Goal: Find specific page/section: Find specific page/section

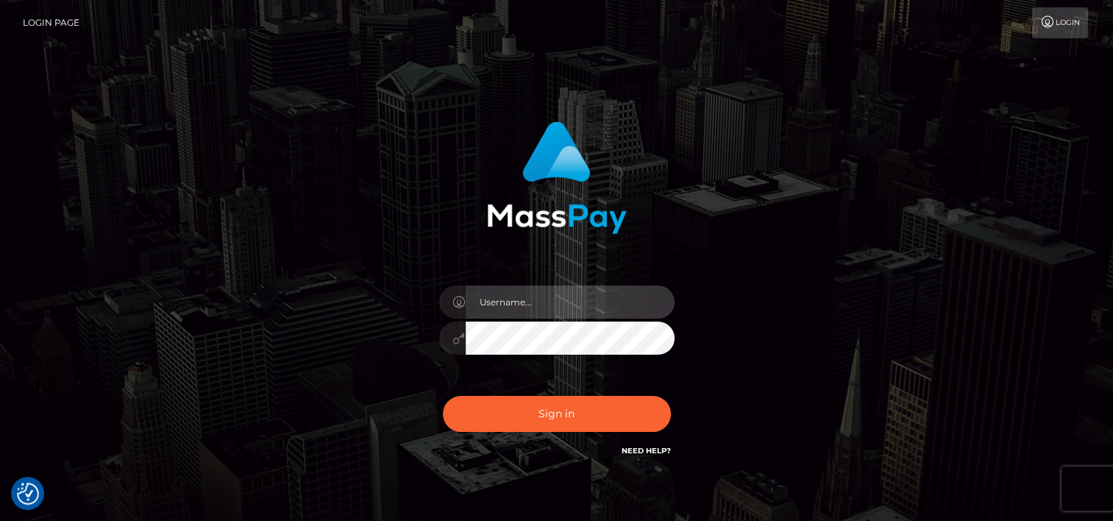
click at [531, 305] on input "text" at bounding box center [570, 301] width 209 height 33
click at [584, 294] on input "text" at bounding box center [570, 301] width 209 height 33
type input "tammyk.cforth"
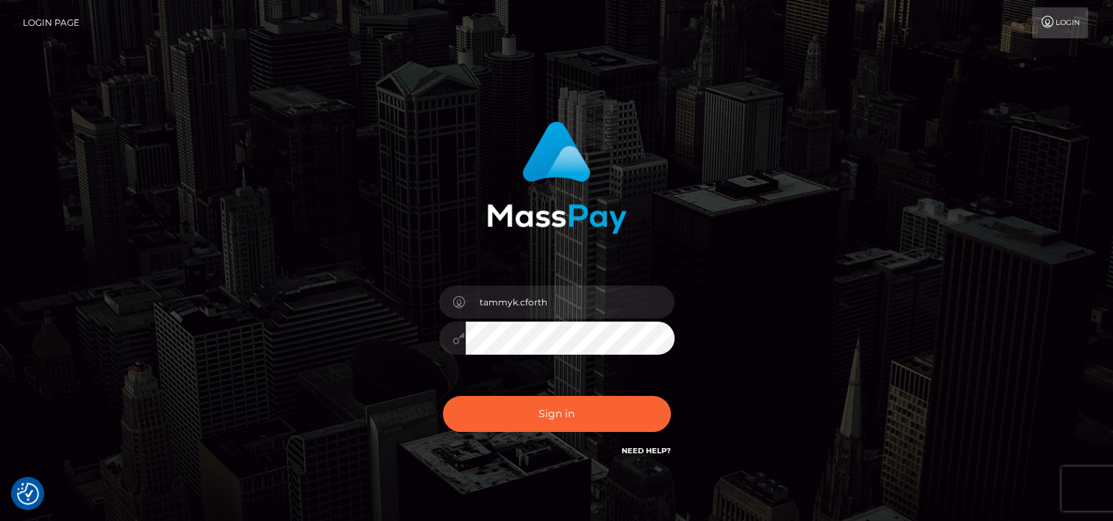
click at [427, 303] on div "tammyk.cforth Sign in" at bounding box center [556, 290] width 386 height 360
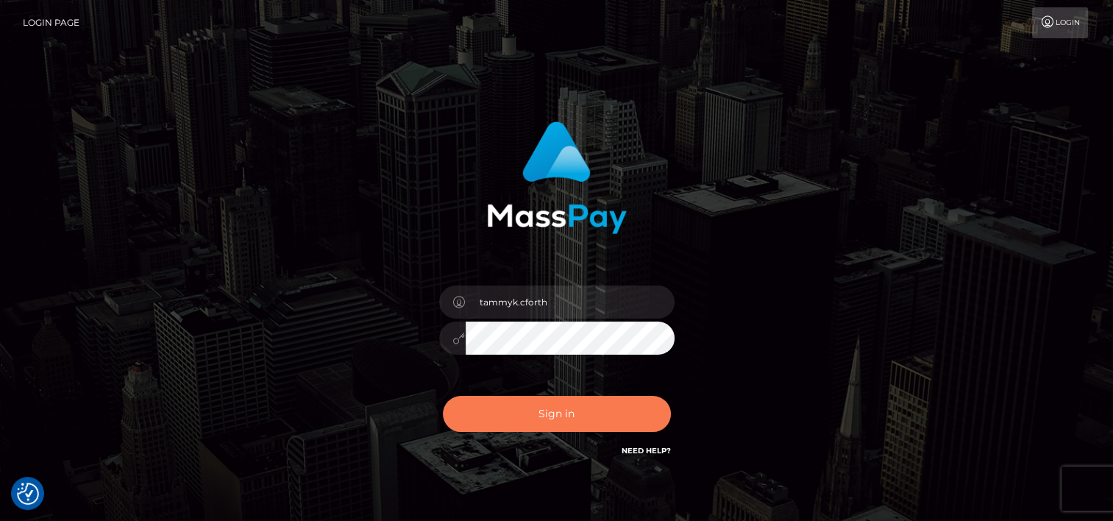
click at [581, 413] on button "Sign in" at bounding box center [557, 414] width 228 height 36
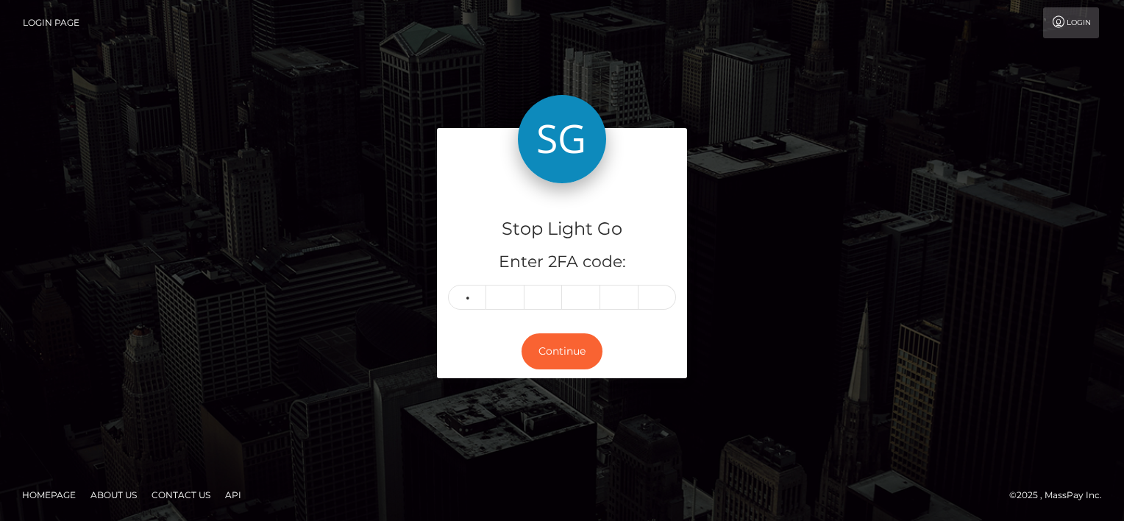
type input "9"
type input "7"
type input "1"
type input "5"
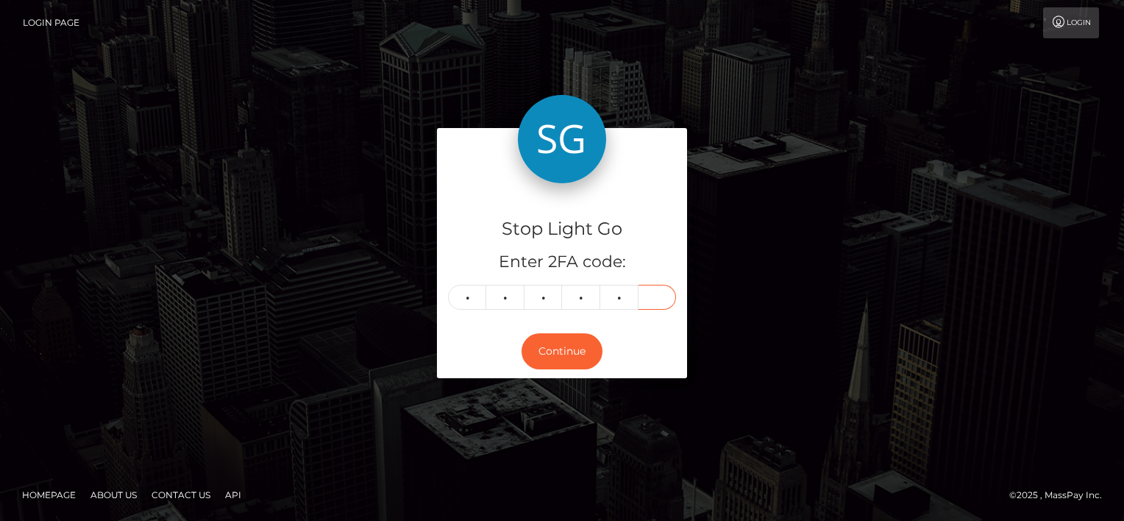
type input "3"
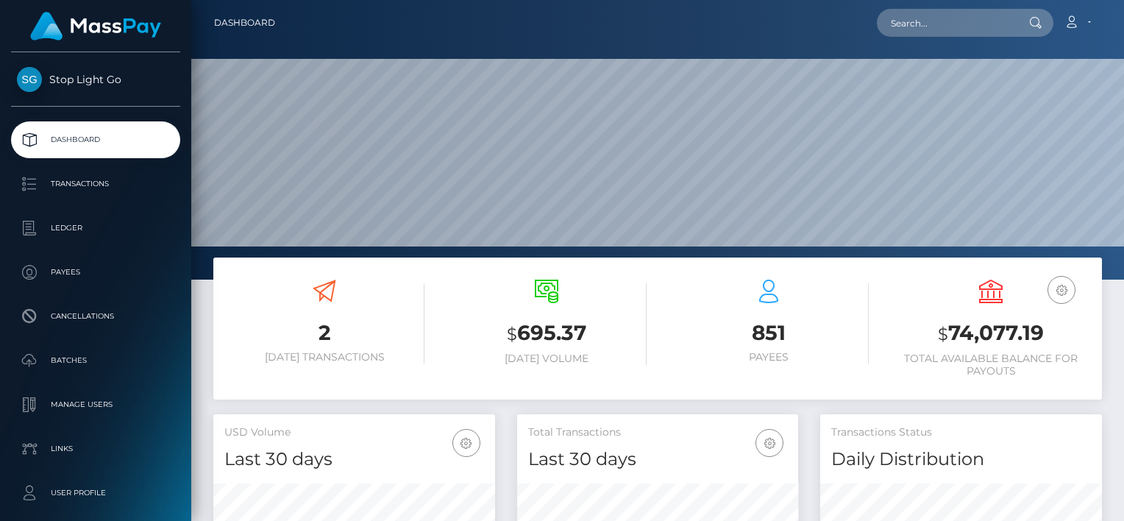
scroll to position [221, 0]
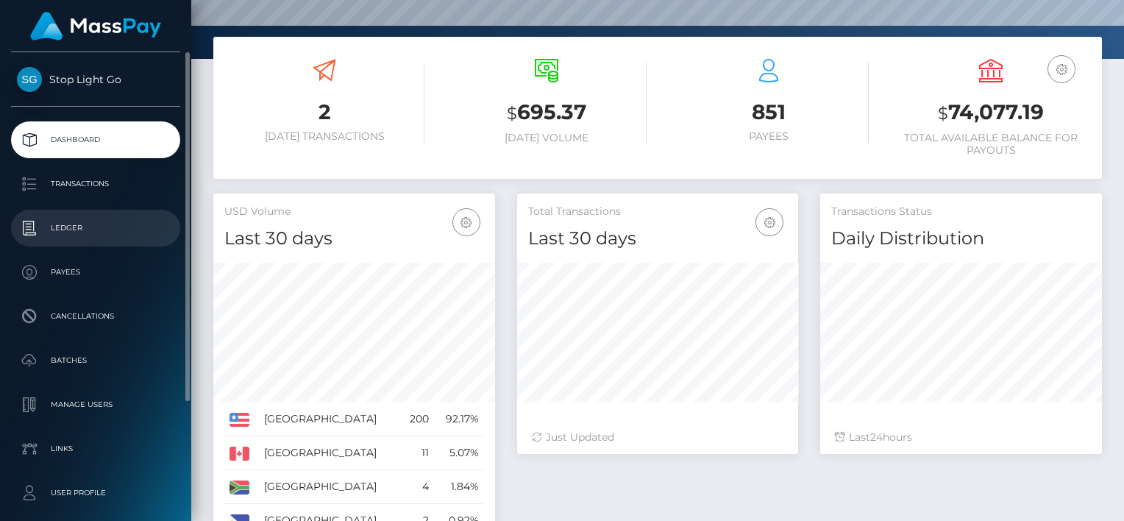
click at [72, 224] on p "Ledger" at bounding box center [95, 228] width 157 height 22
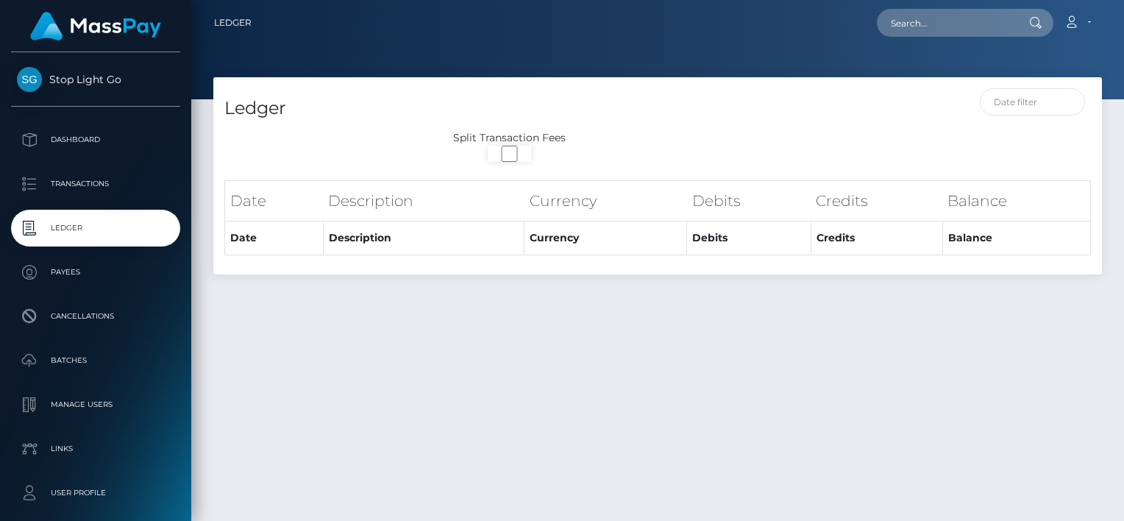
select select
